Goal: Task Accomplishment & Management: Use online tool/utility

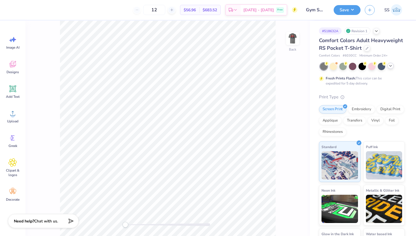
click at [389, 66] on icon at bounding box center [390, 66] width 5 height 5
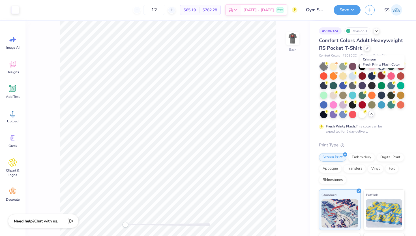
click at [380, 77] on div at bounding box center [381, 75] width 7 height 7
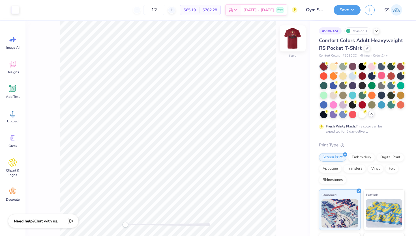
click at [293, 37] on img at bounding box center [292, 38] width 23 height 23
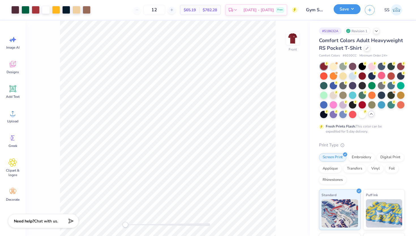
click at [339, 9] on button "Save" at bounding box center [346, 9] width 27 height 10
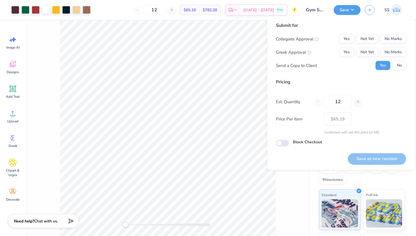
click at [402, 71] on div "Submit for Collegiate Approval Yes Not Yet No Marks Greek Approval Yes Not Yet …" at bounding box center [341, 48] width 130 height 52
click at [402, 68] on button "No" at bounding box center [399, 65] width 14 height 9
click at [334, 105] on input "12" at bounding box center [337, 101] width 27 height 13
click at [334, 100] on input "12" at bounding box center [337, 101] width 27 height 13
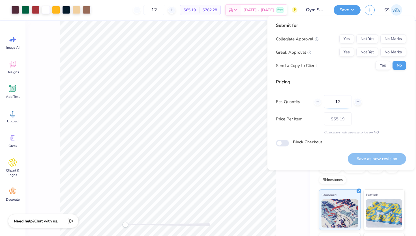
click at [334, 100] on input "12" at bounding box center [337, 101] width 27 height 13
type input "24"
type input "$43.69"
type input "24"
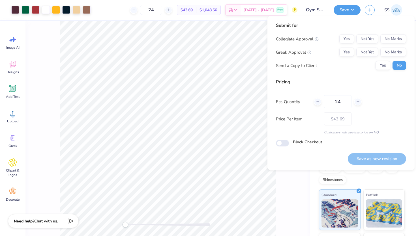
click at [338, 76] on div "Submit for Collegiate Approval Yes Not Yet No Marks Greek Approval Yes Not Yet …" at bounding box center [341, 84] width 130 height 125
click at [386, 51] on button "No Marks" at bounding box center [393, 52] width 26 height 9
click at [388, 39] on button "No Marks" at bounding box center [393, 39] width 26 height 9
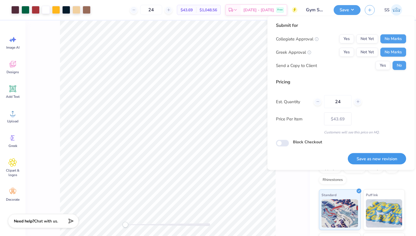
click at [363, 156] on button "Save as new revision" at bounding box center [377, 159] width 58 height 12
type input "$43.69"
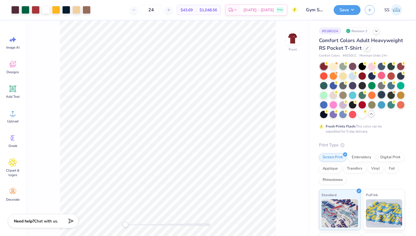
click at [382, 97] on div at bounding box center [381, 94] width 7 height 7
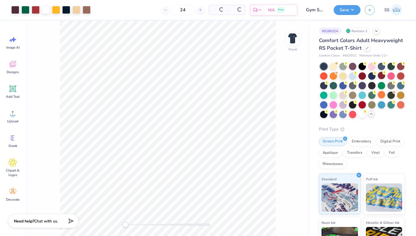
click at [382, 97] on div at bounding box center [381, 94] width 7 height 7
click at [344, 85] on div at bounding box center [342, 84] width 7 height 7
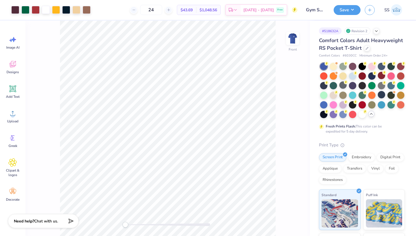
click at [328, 89] on div at bounding box center [362, 90] width 85 height 55
click at [324, 86] on div at bounding box center [323, 84] width 7 height 7
click at [351, 85] on div at bounding box center [352, 84] width 7 height 7
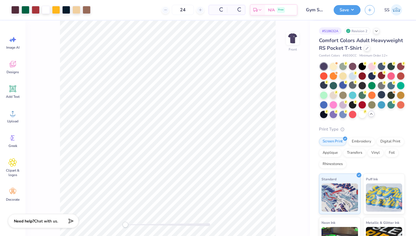
click at [343, 85] on div at bounding box center [342, 84] width 7 height 7
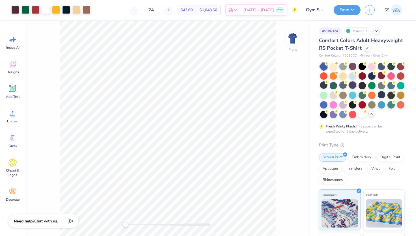
click at [356, 85] on div at bounding box center [352, 84] width 7 height 7
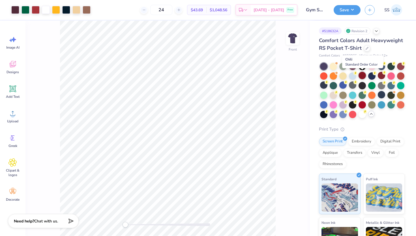
click at [363, 77] on div at bounding box center [361, 75] width 7 height 7
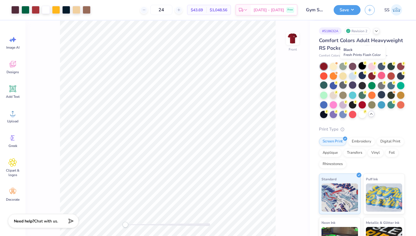
click at [360, 66] on div at bounding box center [361, 65] width 7 height 7
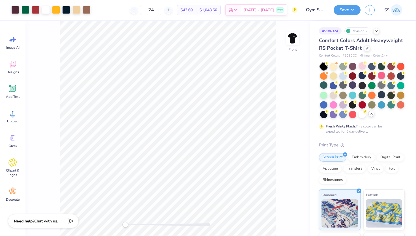
click at [381, 85] on div at bounding box center [381, 84] width 7 height 7
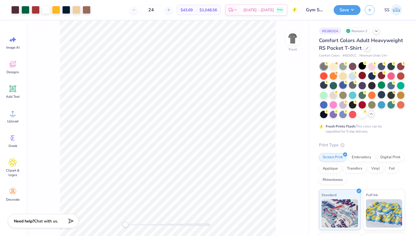
click at [346, 84] on div at bounding box center [342, 84] width 7 height 7
click at [323, 87] on div at bounding box center [323, 84] width 7 height 7
click at [389, 85] on div at bounding box center [390, 84] width 7 height 7
click at [352, 74] on div at bounding box center [352, 75] width 7 height 7
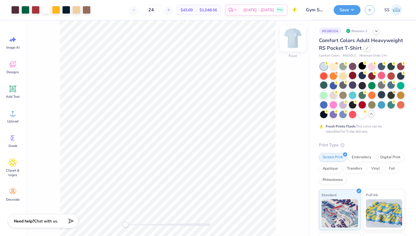
click at [296, 47] on img at bounding box center [292, 38] width 23 height 23
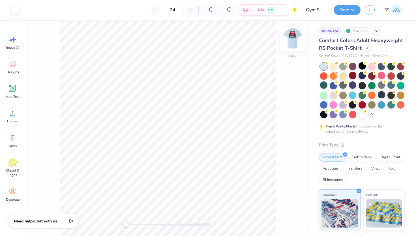
click at [292, 46] on img at bounding box center [292, 38] width 23 height 23
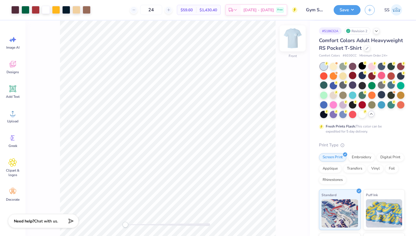
click at [292, 46] on img at bounding box center [292, 38] width 23 height 23
click at [292, 44] on img at bounding box center [292, 38] width 11 height 11
click at [354, 8] on button "Save" at bounding box center [346, 9] width 27 height 10
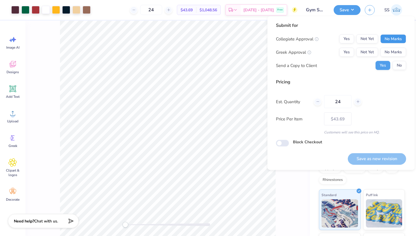
click at [394, 43] on button "No Marks" at bounding box center [393, 39] width 26 height 9
click at [395, 57] on button "No Marks" at bounding box center [393, 52] width 26 height 9
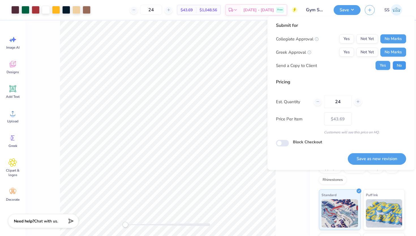
click at [400, 65] on button "No" at bounding box center [399, 65] width 14 height 9
click at [366, 157] on button "Save as new revision" at bounding box center [377, 159] width 58 height 12
type input "$43.69"
